Goal: Task Accomplishment & Management: Use online tool/utility

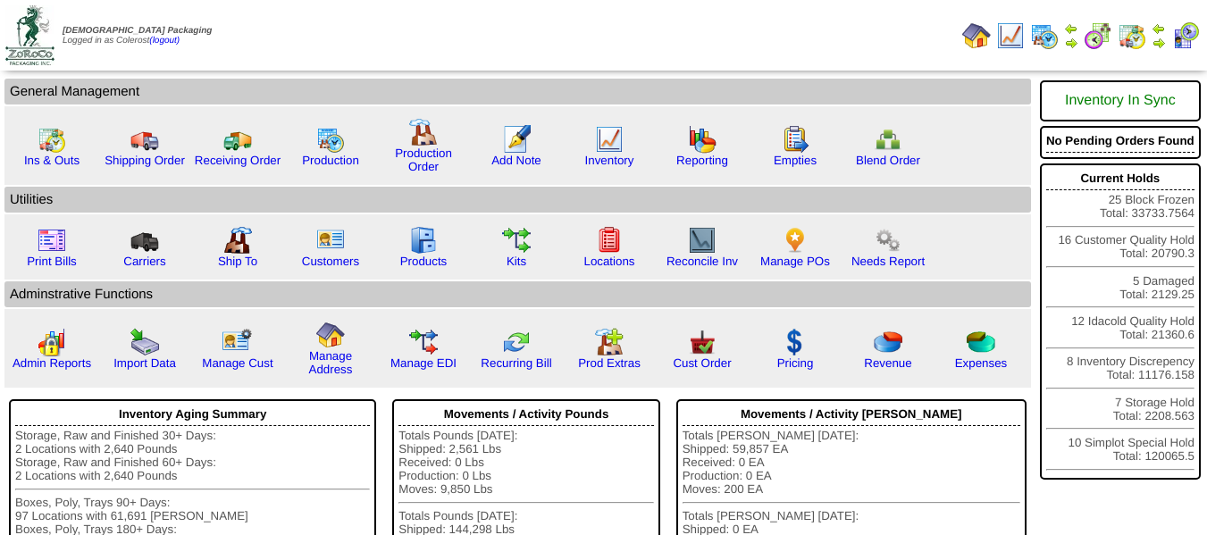
click at [1160, 33] on img at bounding box center [1159, 28] width 14 height 14
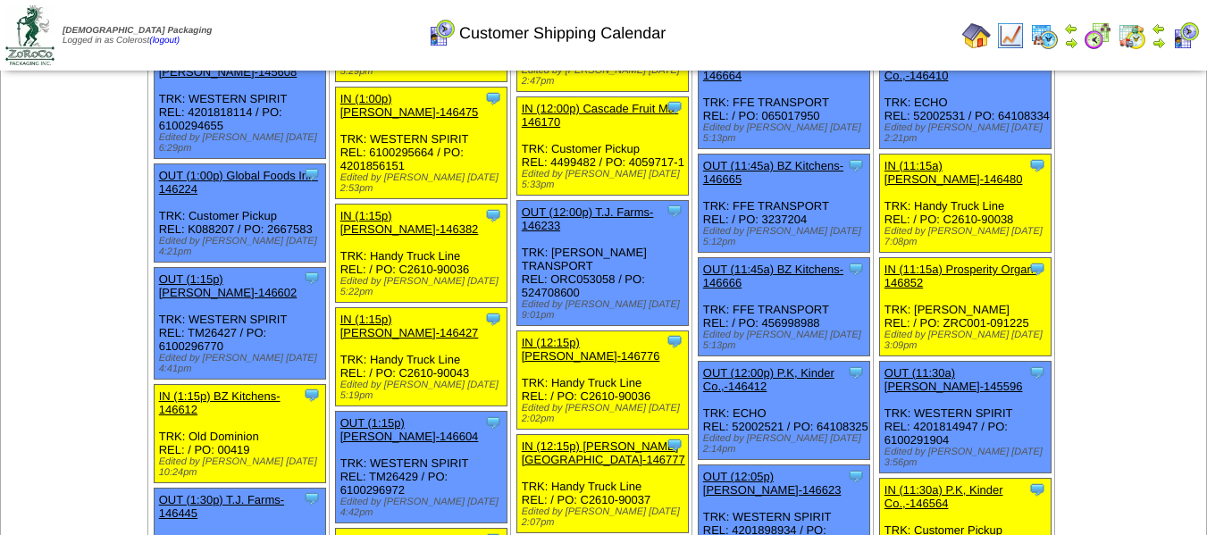
scroll to position [1340, 0]
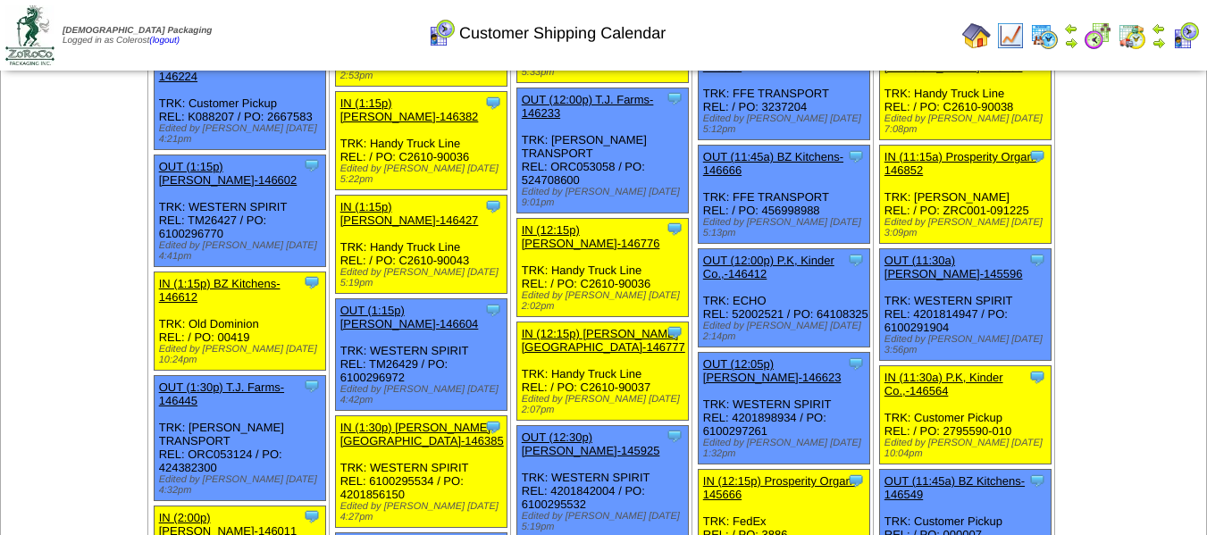
click at [436, 304] on link "OUT (1:15p) [PERSON_NAME]-146604" at bounding box center [409, 317] width 139 height 27
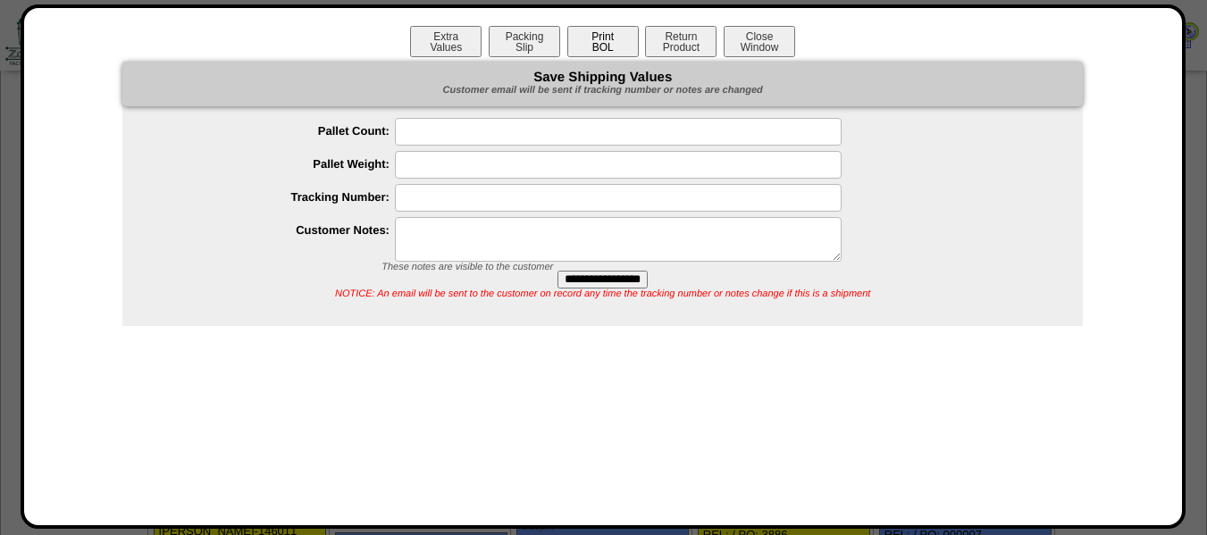
click at [616, 41] on button "Print BOL" at bounding box center [602, 41] width 71 height 31
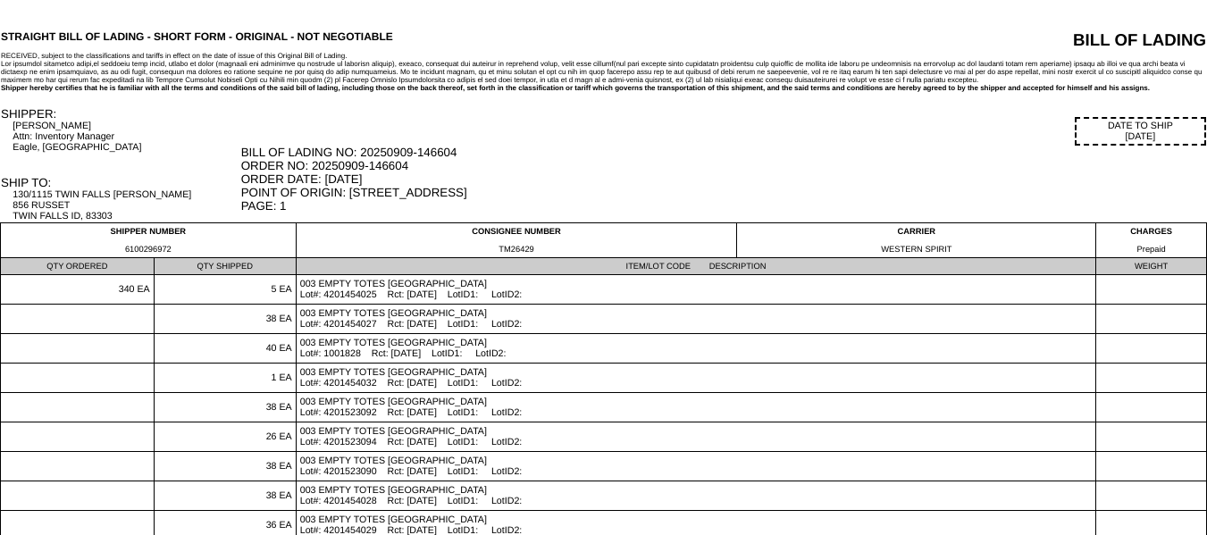
click at [713, 161] on div "BILL OF LADING NO: 20250909-146604 ORDER NO: 20250909-146604 ORDER DATE: 09/09/…" at bounding box center [723, 179] width 965 height 67
